Goal: Task Accomplishment & Management: Manage account settings

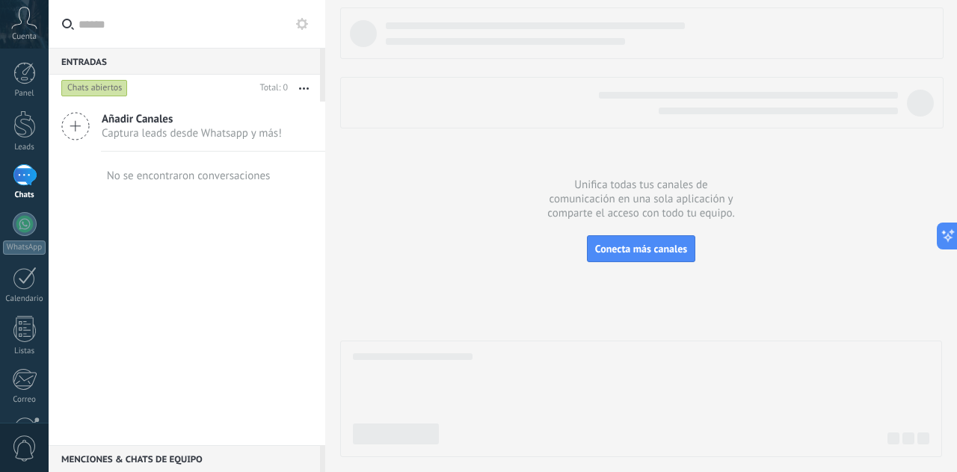
click at [168, 120] on span "Añadir Canales" at bounding box center [192, 119] width 180 height 14
click at [63, 119] on icon at bounding box center [75, 126] width 28 height 28
click at [659, 256] on button "Conecta más canales" at bounding box center [641, 248] width 108 height 27
click at [34, 227] on div at bounding box center [25, 224] width 24 height 24
click at [73, 126] on icon at bounding box center [75, 126] width 28 height 28
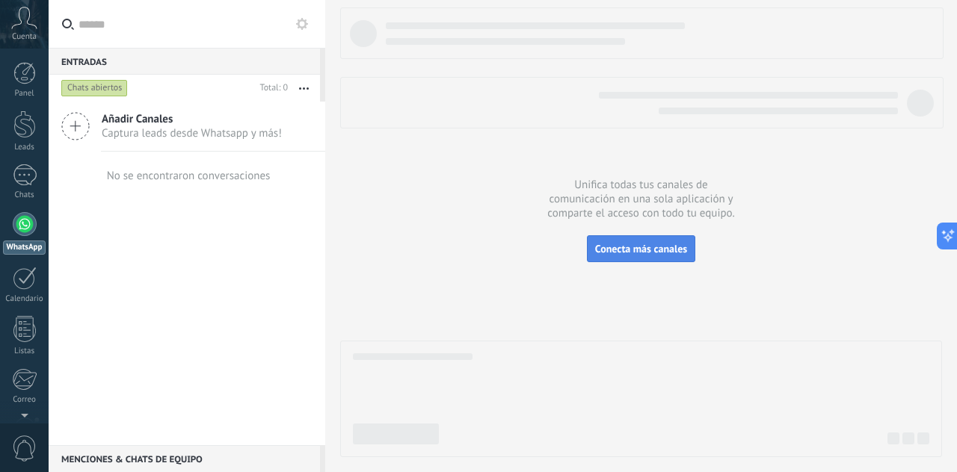
click at [641, 258] on button "Conecta más canales" at bounding box center [641, 248] width 108 height 27
click at [634, 252] on span "Conecta más canales" at bounding box center [641, 248] width 92 height 13
click at [28, 26] on icon at bounding box center [24, 18] width 26 height 22
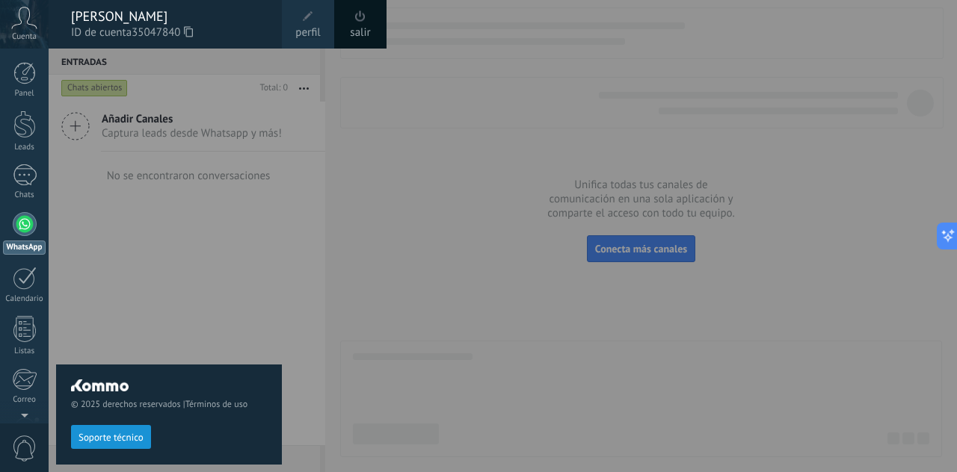
click at [233, 303] on div "© 2025 derechos reservados | Términos de uso Soporte técnico" at bounding box center [169, 261] width 226 height 424
click at [339, 149] on div at bounding box center [527, 236] width 957 height 472
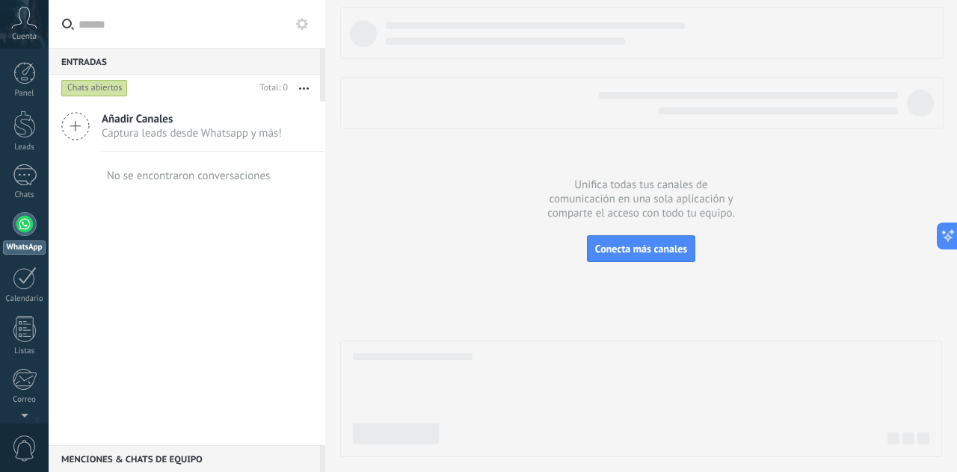
click at [122, 173] on div "No se encontraron conversaciones" at bounding box center [189, 176] width 164 height 14
click at [312, 90] on button "button" at bounding box center [304, 88] width 32 height 27
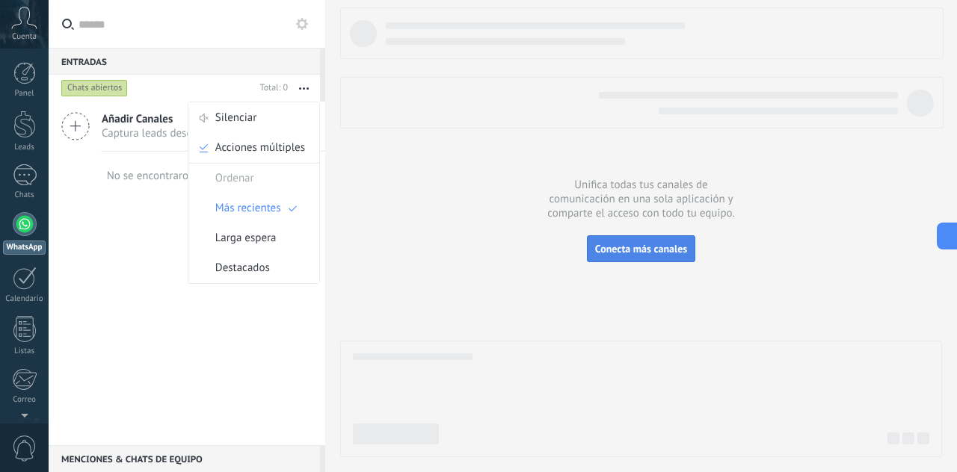
click at [630, 255] on span "Conecta más canales" at bounding box center [641, 248] width 92 height 13
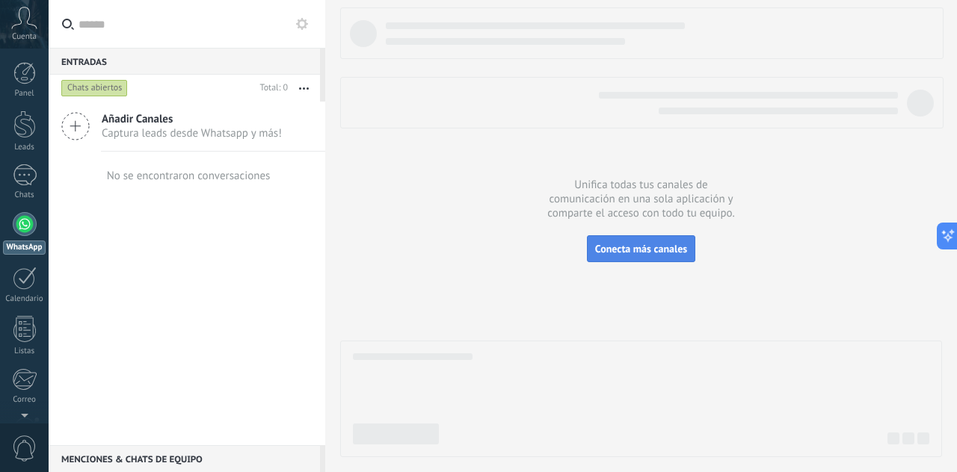
click at [630, 255] on span "Conecta más canales" at bounding box center [641, 248] width 92 height 13
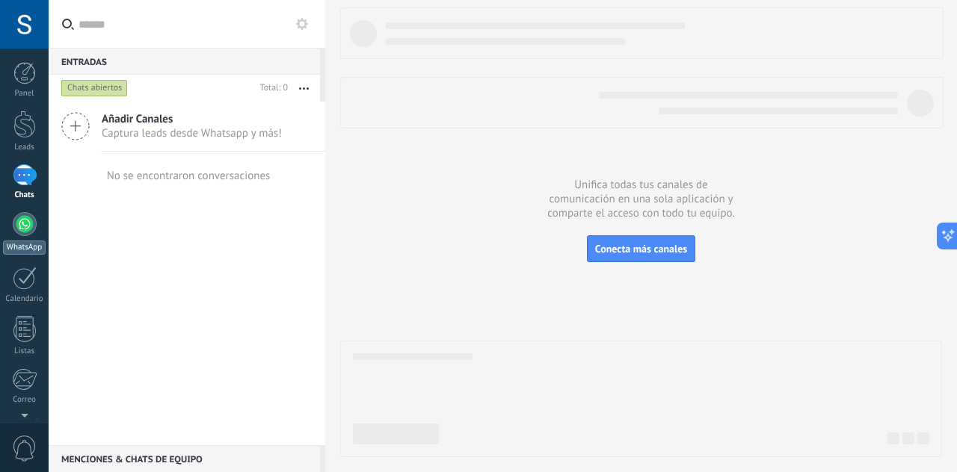
click at [15, 225] on div at bounding box center [25, 224] width 24 height 24
click at [298, 87] on button "button" at bounding box center [304, 88] width 32 height 27
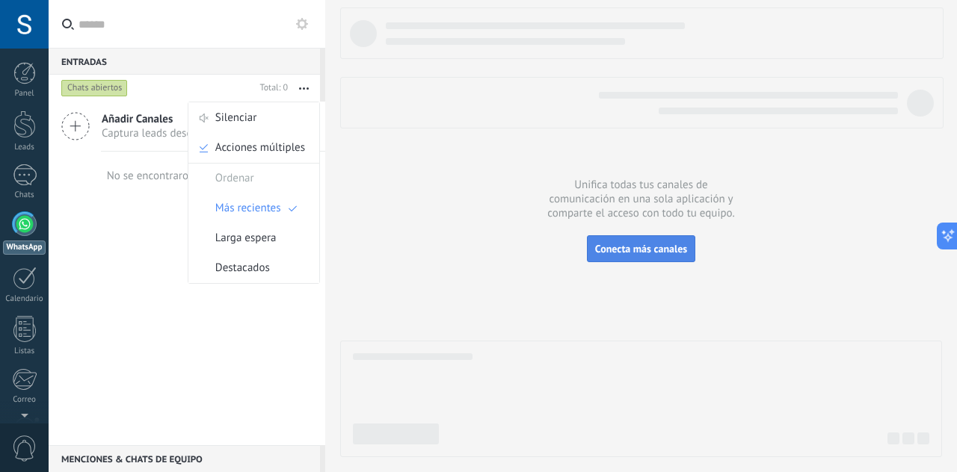
click at [656, 246] on span "Conecta más canales" at bounding box center [641, 248] width 92 height 13
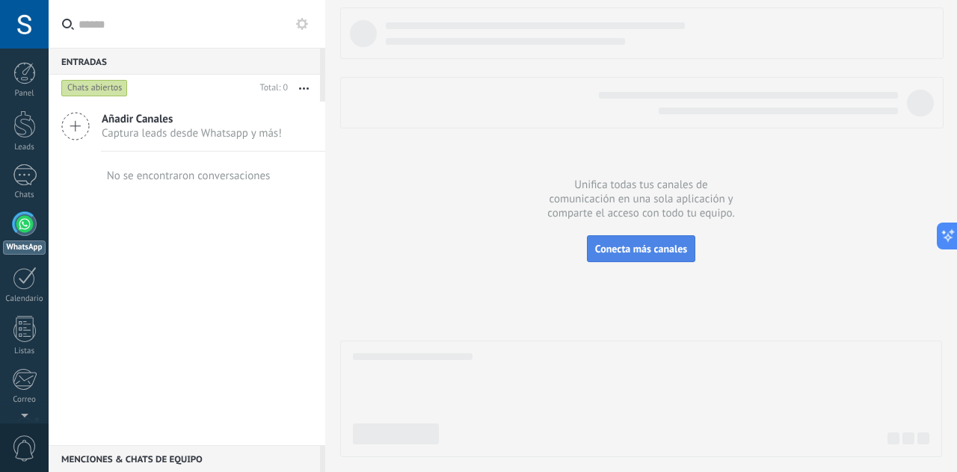
click at [656, 250] on span "Conecta más canales" at bounding box center [641, 248] width 92 height 13
click at [173, 125] on span "Añadir Canales" at bounding box center [192, 119] width 180 height 14
click at [26, 74] on div at bounding box center [24, 73] width 22 height 22
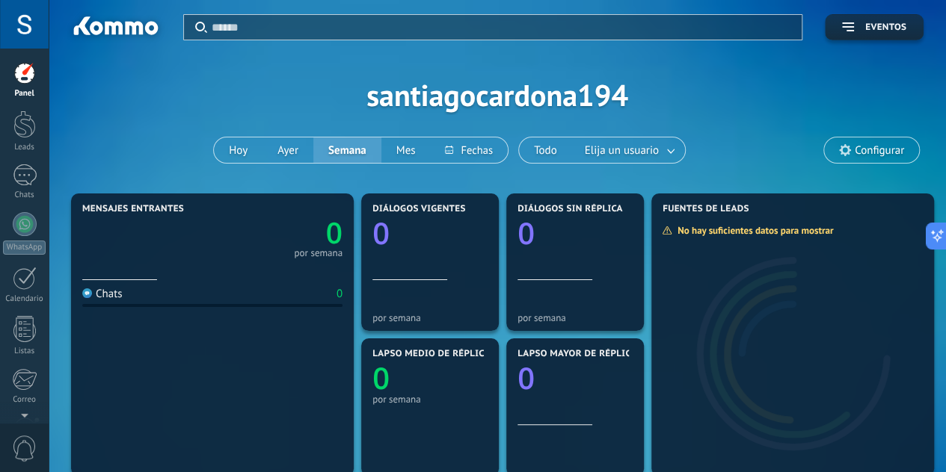
click at [847, 141] on span "Configurar" at bounding box center [871, 150] width 95 height 25
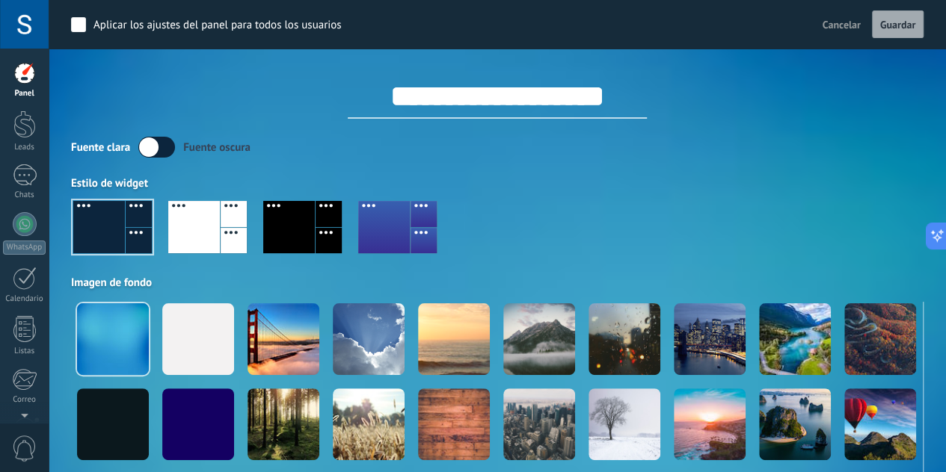
click at [144, 149] on label at bounding box center [156, 147] width 37 height 21
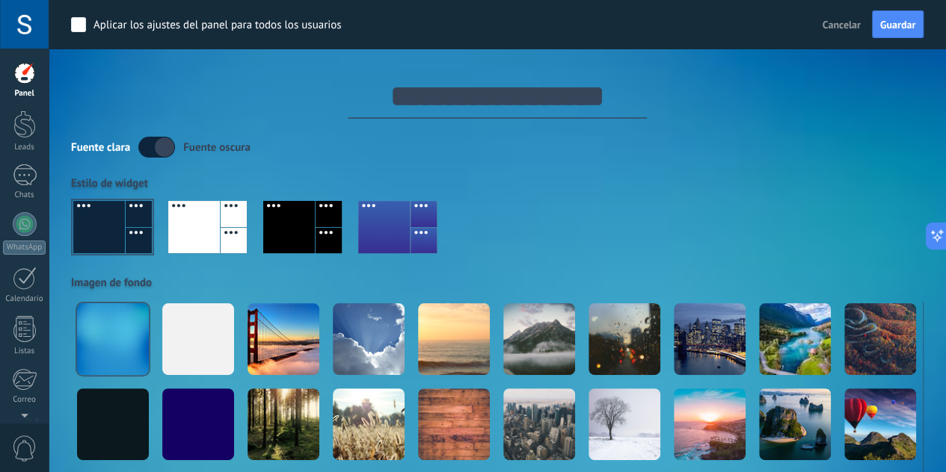
click at [144, 149] on label at bounding box center [156, 147] width 37 height 21
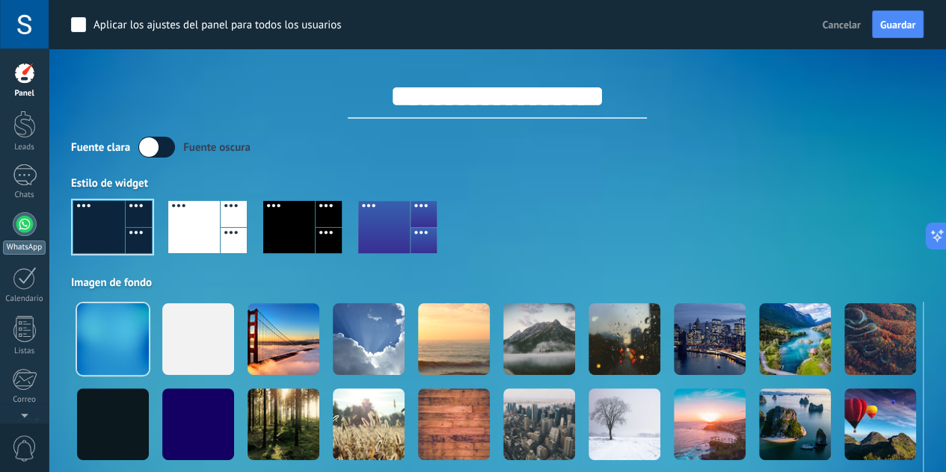
click at [23, 228] on div at bounding box center [25, 224] width 24 height 24
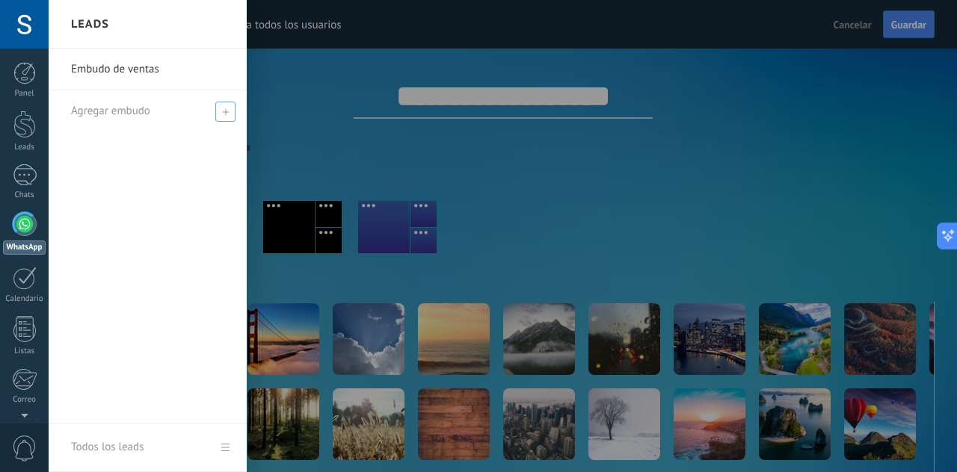
click at [227, 103] on span at bounding box center [225, 112] width 20 height 20
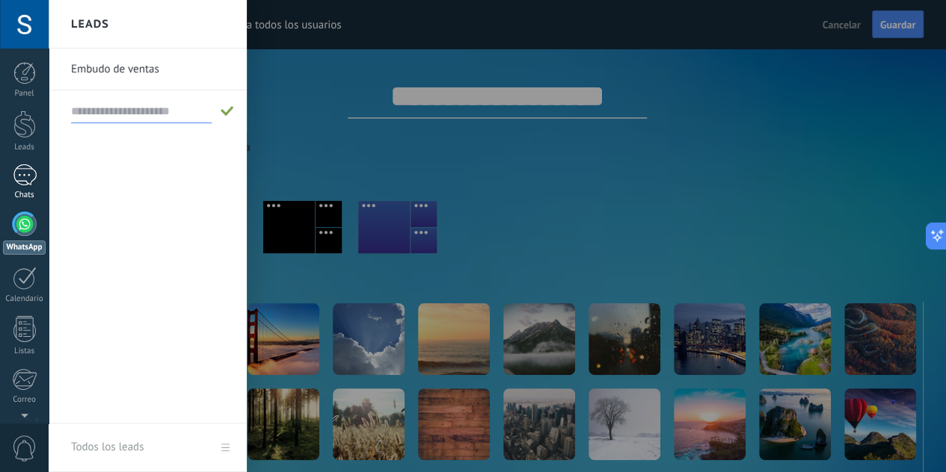
click at [24, 180] on div at bounding box center [25, 175] width 24 height 22
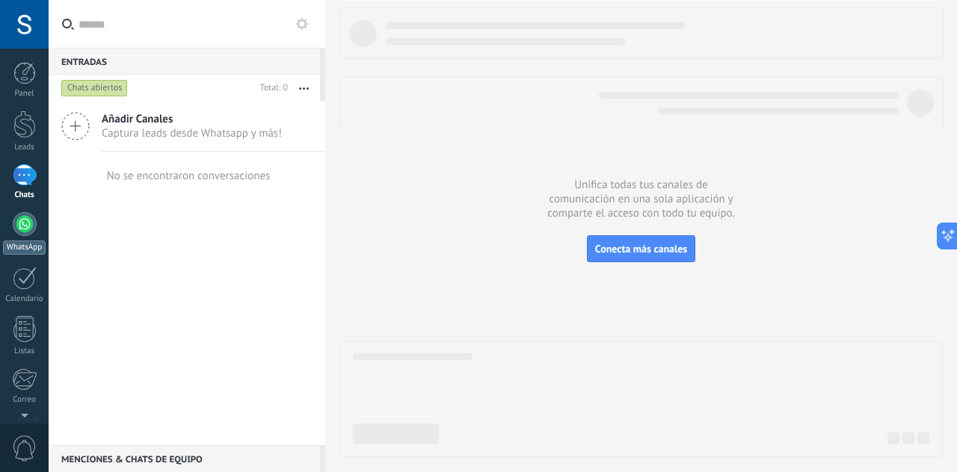
click at [21, 234] on div at bounding box center [25, 224] width 24 height 24
click at [102, 87] on div "Chats abiertos" at bounding box center [94, 88] width 67 height 18
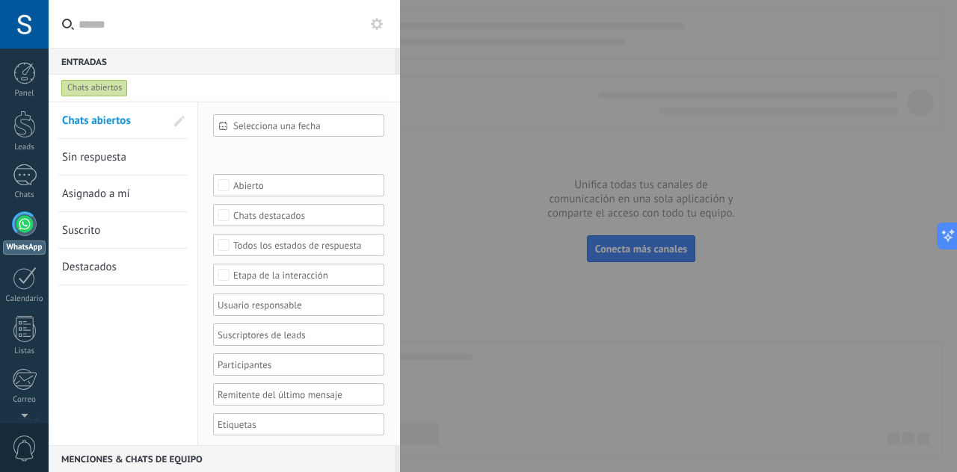
click at [117, 194] on span "Asignado a mí" at bounding box center [96, 194] width 68 height 14
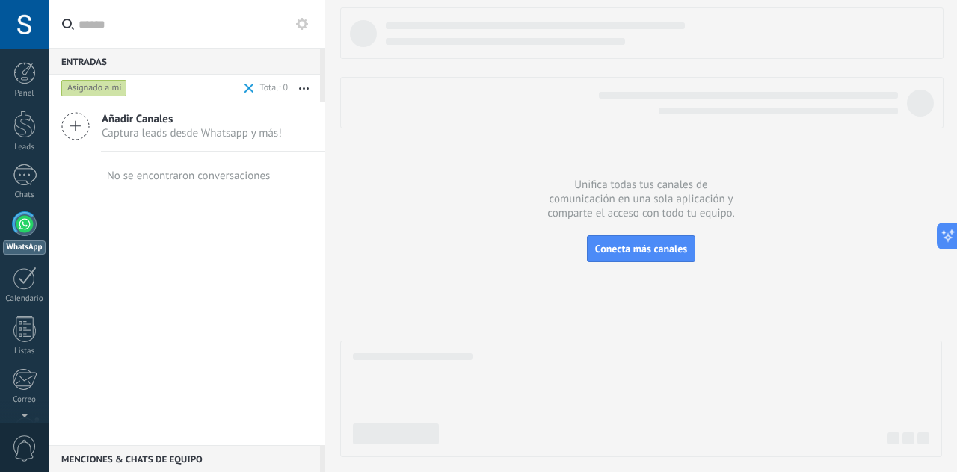
click at [81, 81] on div "Asignado a mí" at bounding box center [94, 88] width 66 height 18
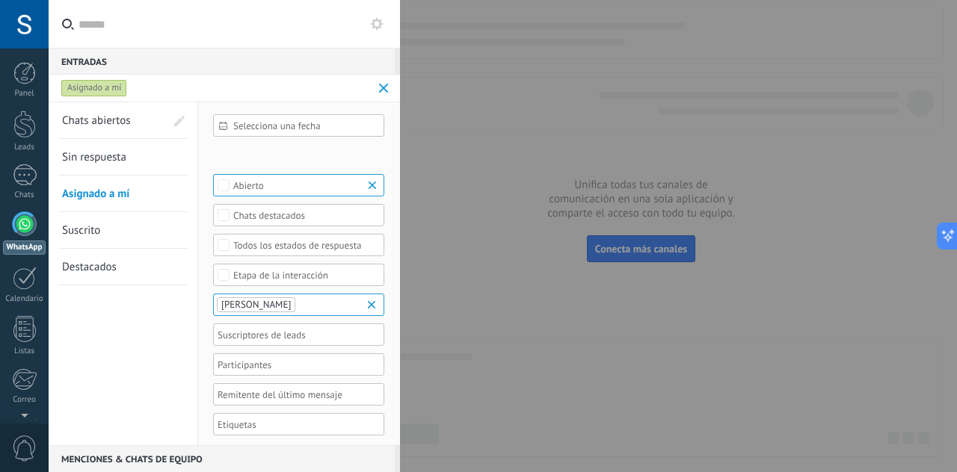
click at [105, 236] on link "Suscrito" at bounding box center [113, 230] width 103 height 36
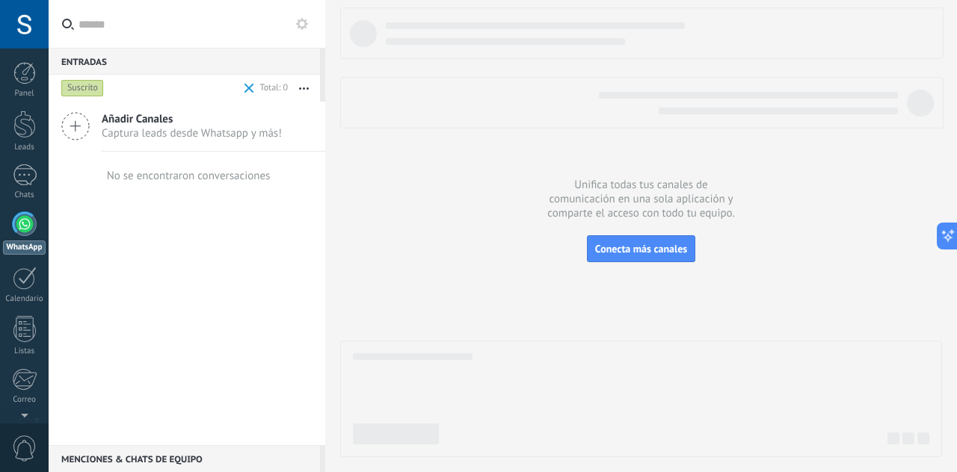
click at [249, 129] on span "Captura leads desde Whatsapp y más!" at bounding box center [192, 133] width 180 height 14
click at [296, 88] on button "button" at bounding box center [304, 88] width 32 height 27
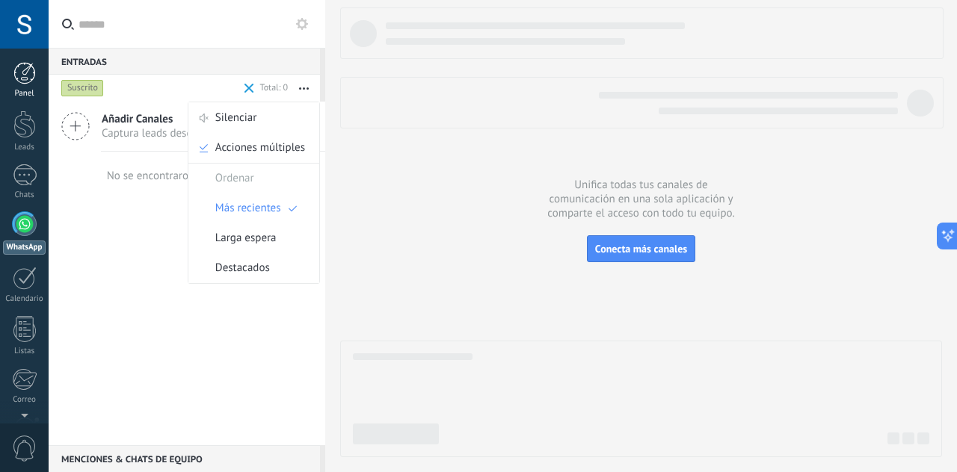
click at [21, 73] on div at bounding box center [24, 73] width 22 height 22
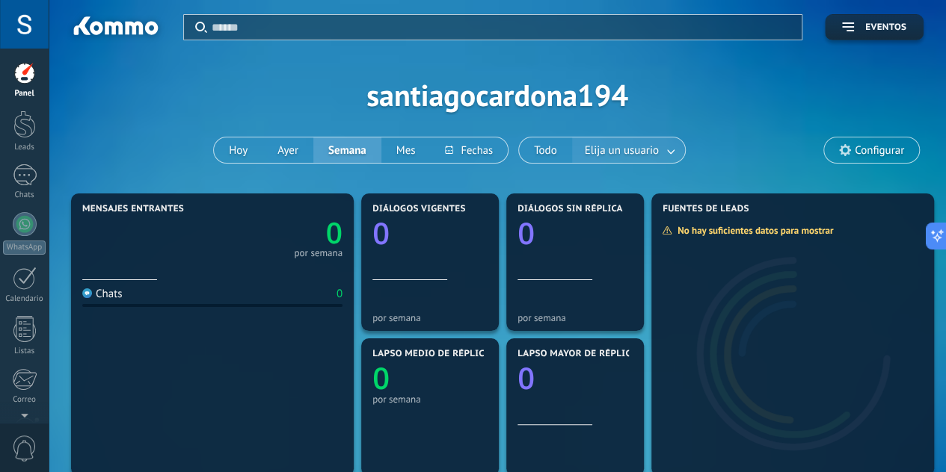
click at [659, 149] on link at bounding box center [671, 150] width 27 height 25
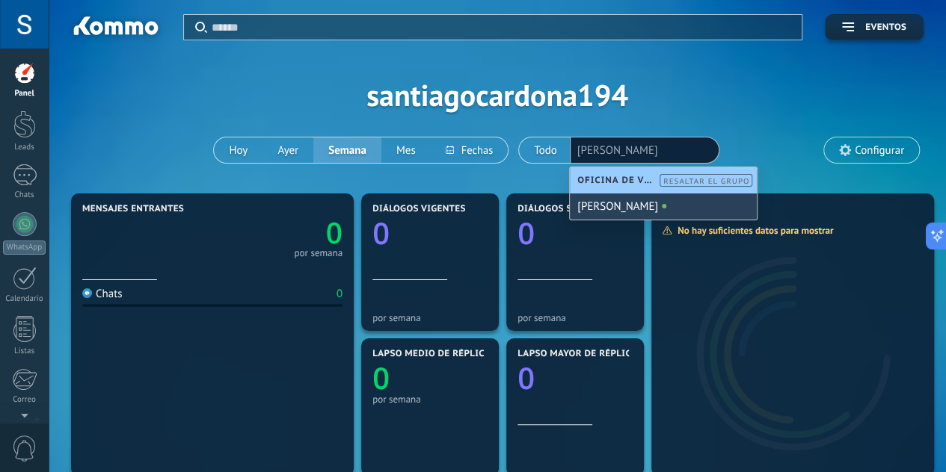
click at [663, 210] on div "[PERSON_NAME]" at bounding box center [663, 207] width 187 height 26
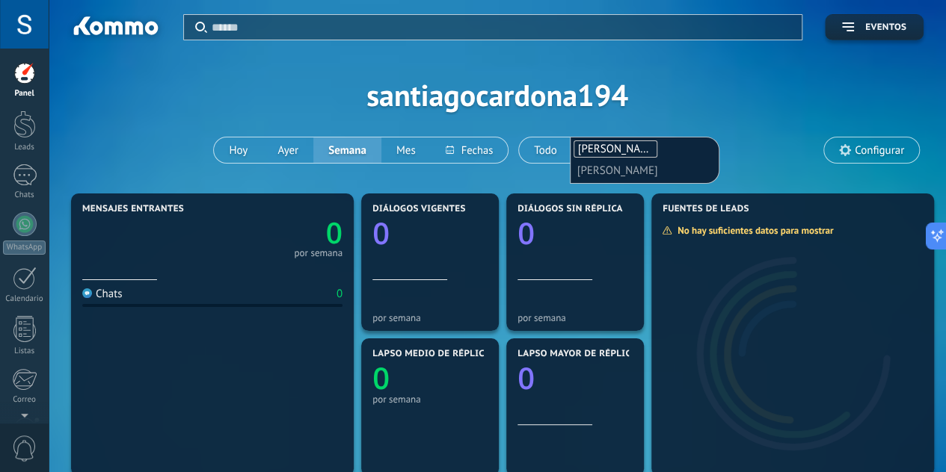
click at [861, 140] on span "Configurar" at bounding box center [871, 150] width 95 height 25
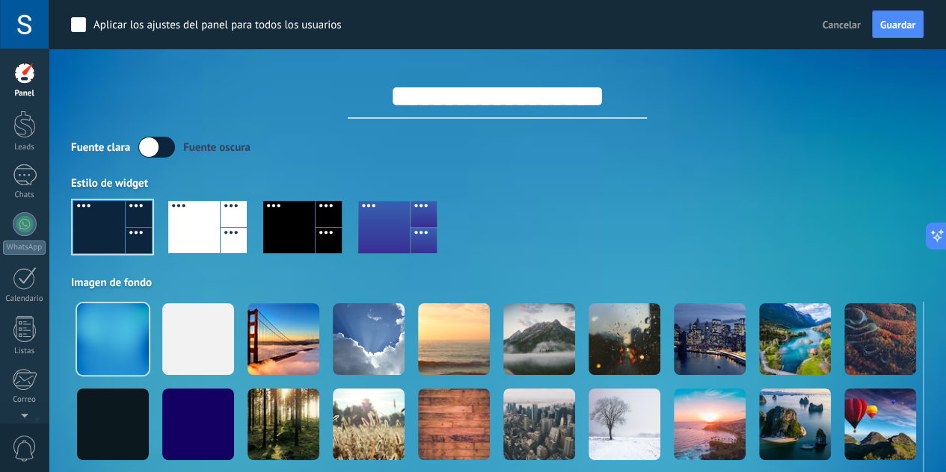
click at [22, 8] on div at bounding box center [24, 24] width 49 height 49
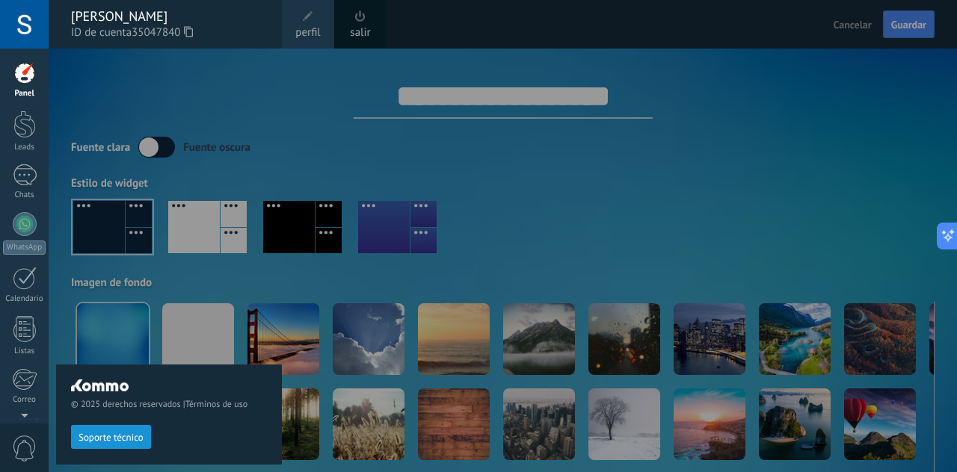
click at [288, 25] on link "perfil" at bounding box center [308, 24] width 52 height 49
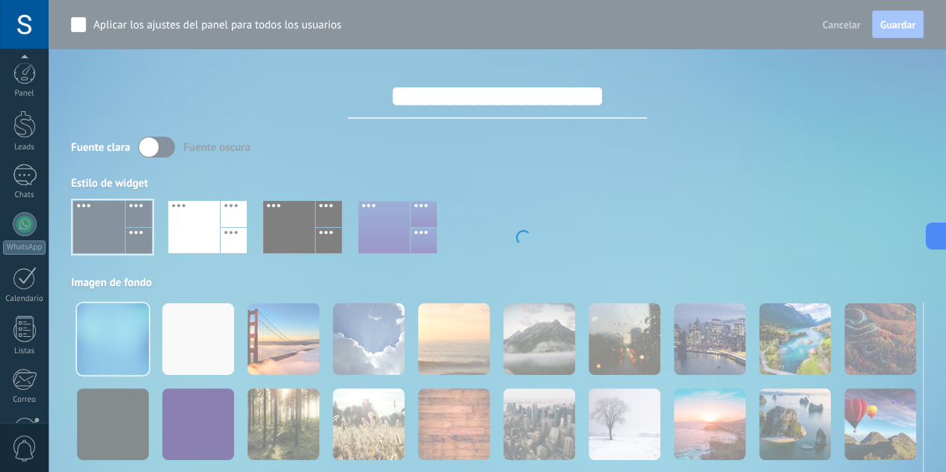
scroll to position [148, 0]
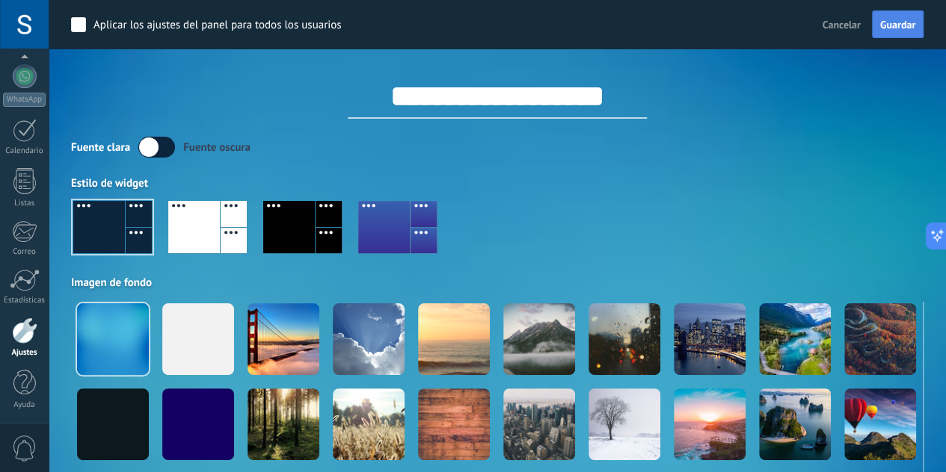
click at [890, 23] on span "Guardar" at bounding box center [897, 24] width 35 height 10
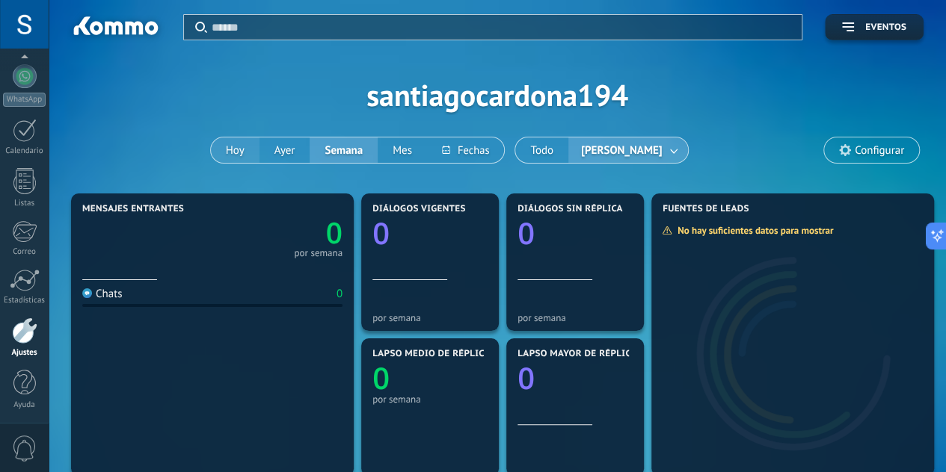
click at [221, 147] on button "Hoy" at bounding box center [235, 150] width 49 height 25
click at [26, 147] on div "Calendario" at bounding box center [24, 152] width 43 height 10
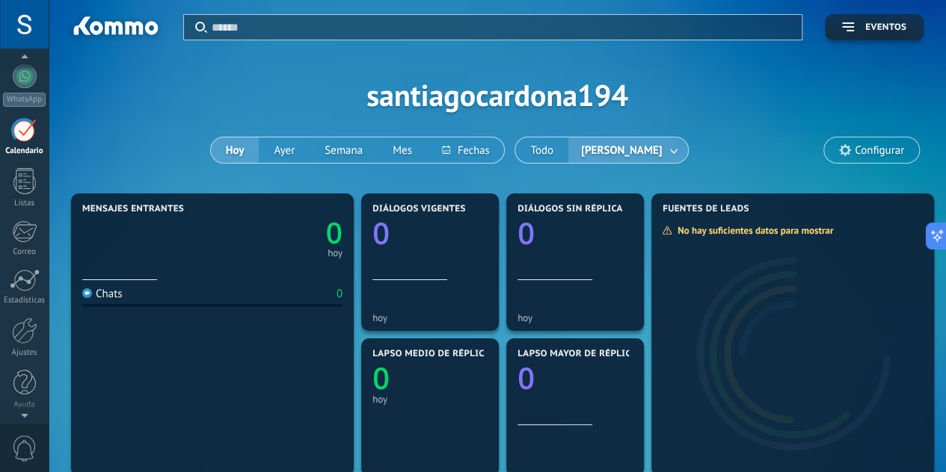
scroll to position [43, 0]
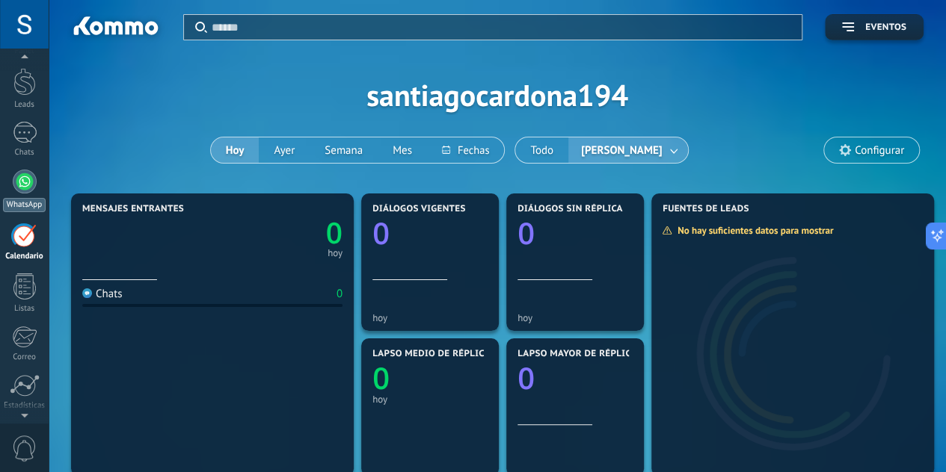
click at [21, 191] on div at bounding box center [25, 182] width 24 height 24
click at [22, 229] on div at bounding box center [25, 224] width 24 height 24
click at [848, 140] on span "Configurar" at bounding box center [871, 150] width 95 height 25
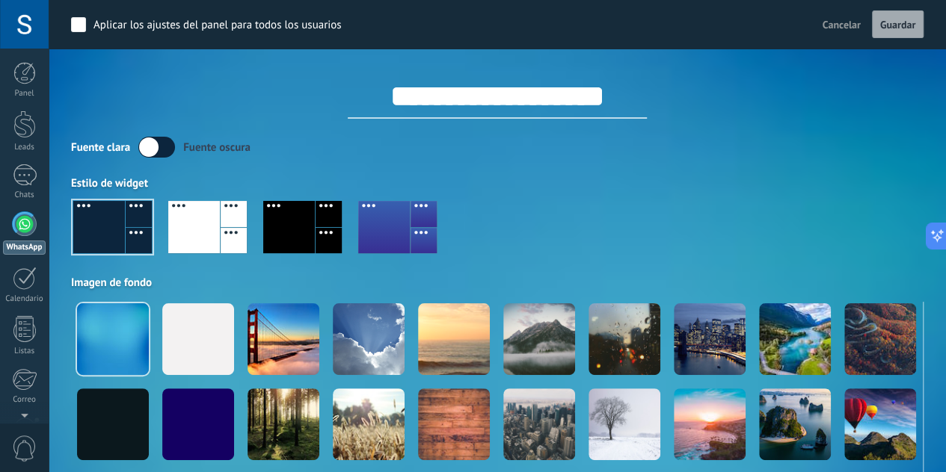
click at [23, 229] on div at bounding box center [25, 224] width 24 height 24
click at [25, 183] on div at bounding box center [25, 175] width 24 height 22
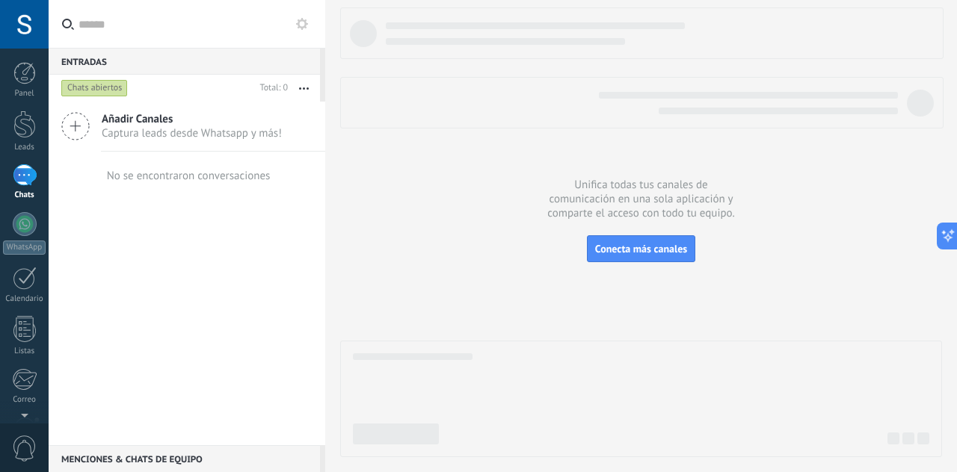
click at [76, 134] on icon at bounding box center [75, 126] width 28 height 28
click at [309, 84] on button "button" at bounding box center [304, 88] width 32 height 27
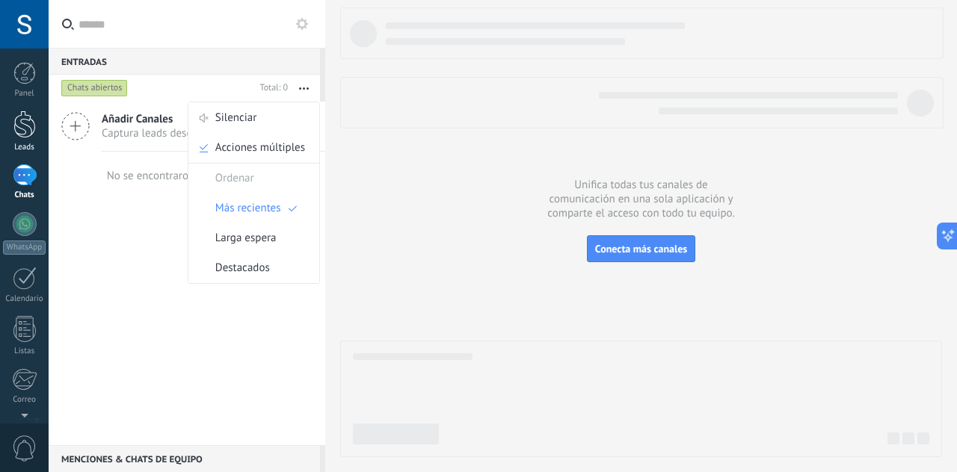
click at [16, 138] on link "Leads" at bounding box center [24, 132] width 49 height 42
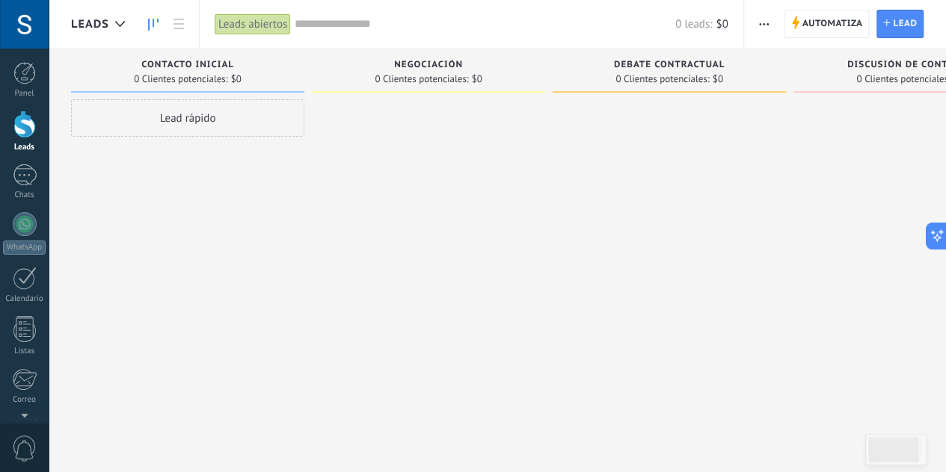
click at [196, 123] on div "Lead rápido" at bounding box center [187, 117] width 233 height 37
click at [896, 24] on span "Lead" at bounding box center [905, 23] width 24 height 27
click at [893, 26] on span "Lead" at bounding box center [905, 23] width 24 height 27
click at [893, 27] on span "Lead" at bounding box center [905, 23] width 24 height 27
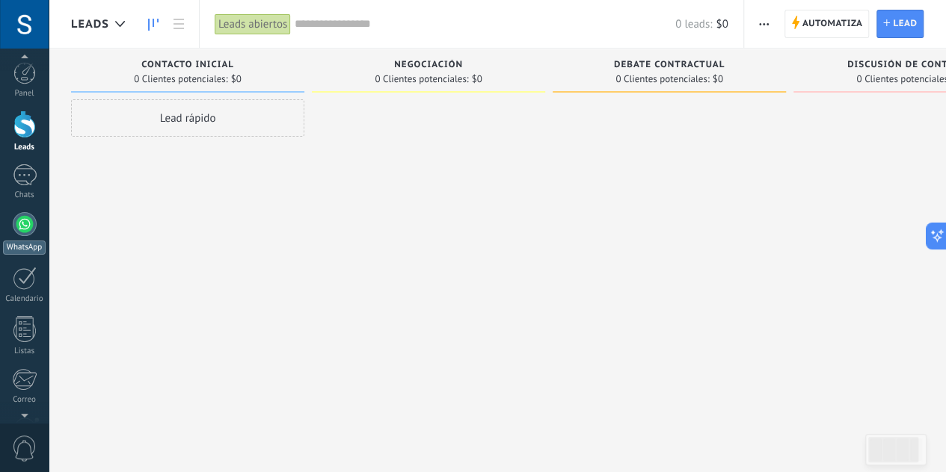
scroll to position [148, 0]
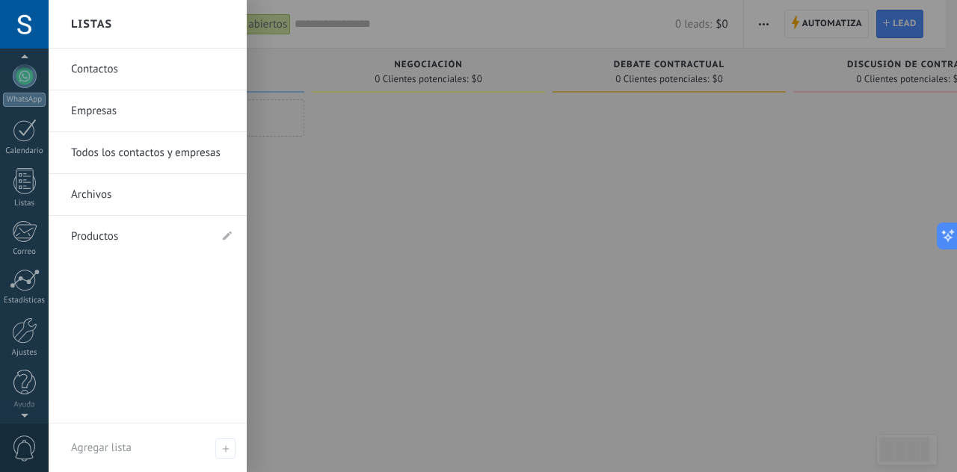
click at [108, 235] on link "Productos" at bounding box center [140, 237] width 138 height 42
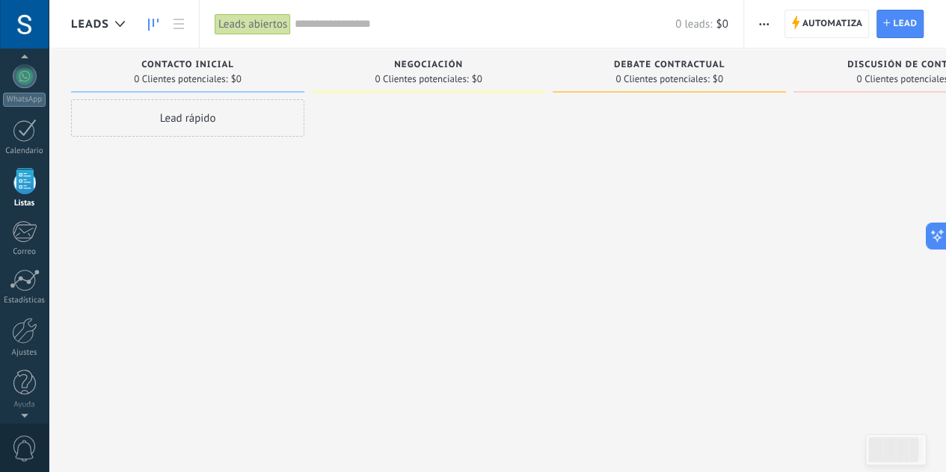
scroll to position [92, 0]
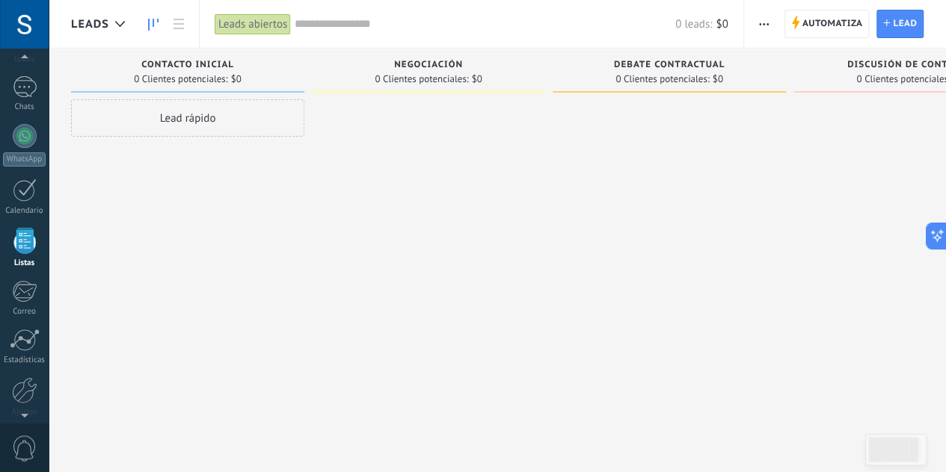
scroll to position [92, 0]
click at [31, 145] on link "WhatsApp" at bounding box center [24, 141] width 49 height 43
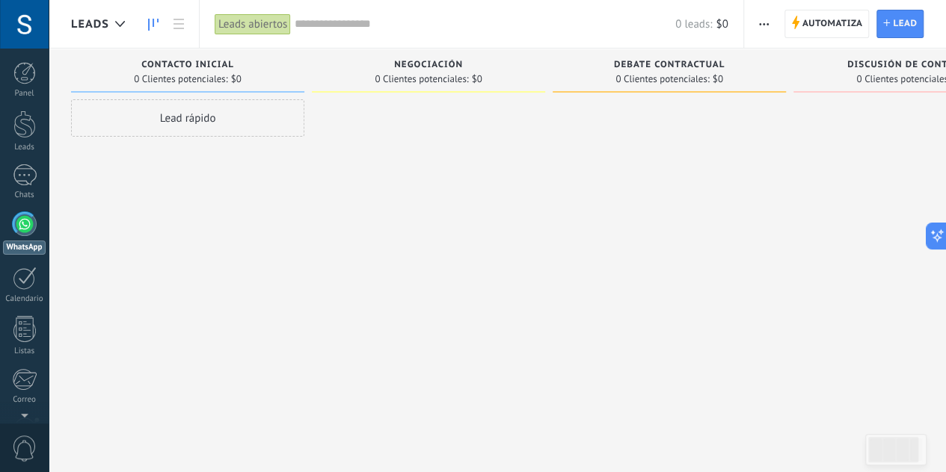
click at [16, 164] on div "Panel Leads Chats WhatsApp Clientes" at bounding box center [24, 317] width 49 height 511
click at [19, 171] on div at bounding box center [25, 175] width 24 height 22
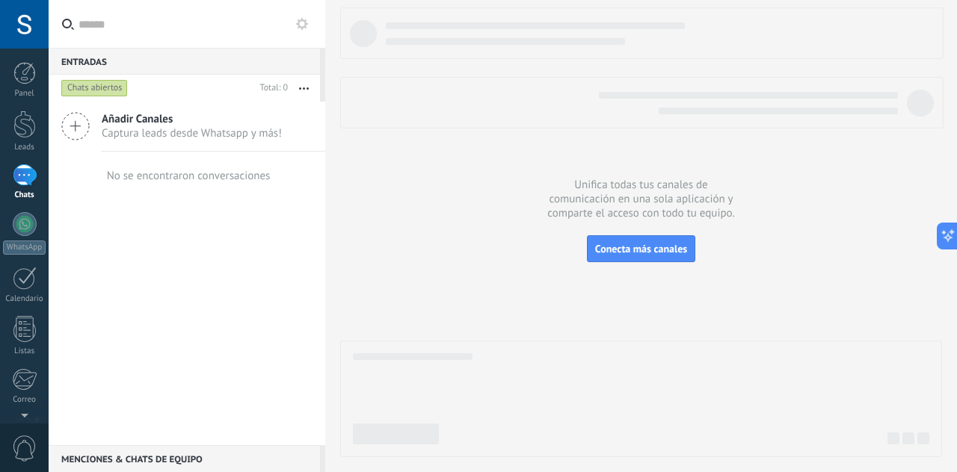
click at [78, 120] on icon at bounding box center [75, 126] width 28 height 28
